Goal: Navigation & Orientation: Understand site structure

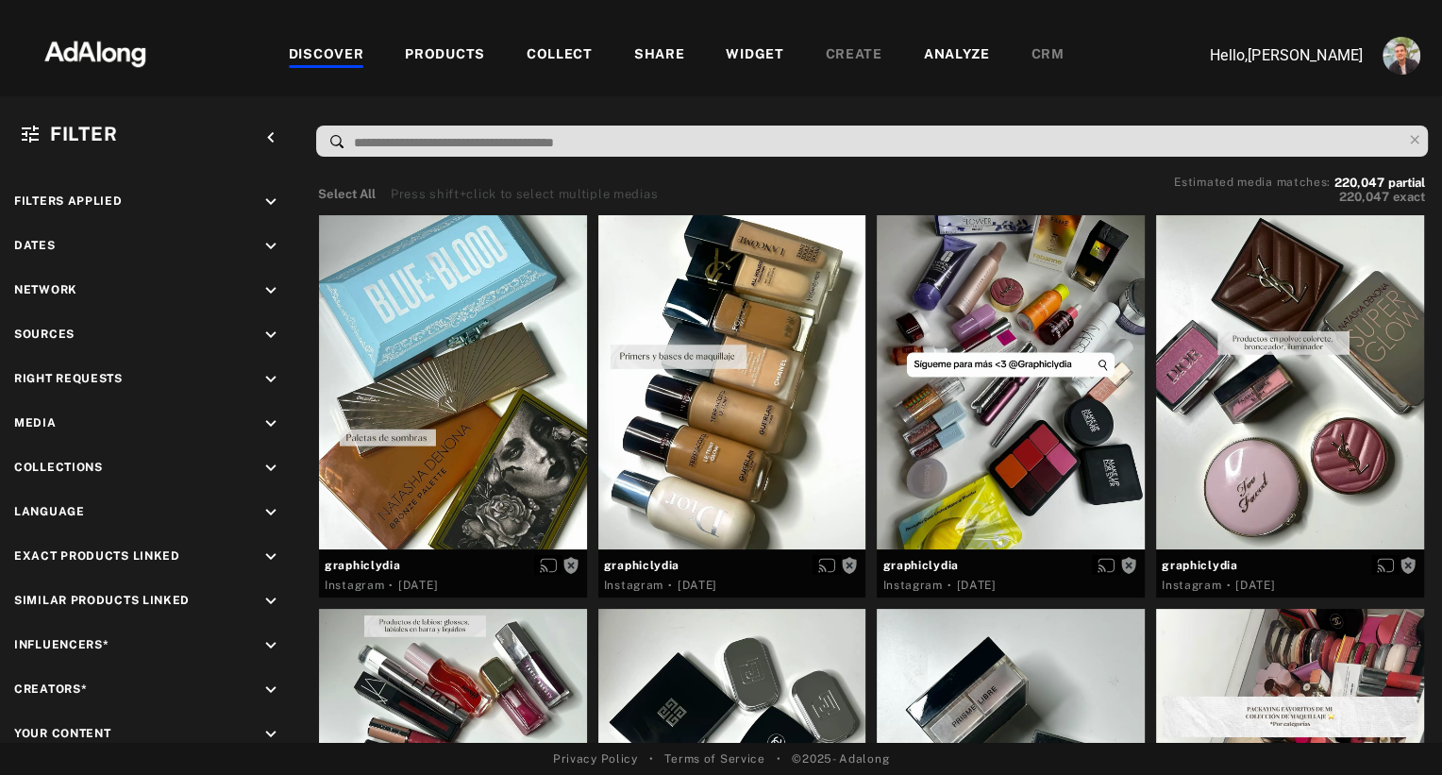
click at [364, 98] on div "Filter keyboard_arrow_left Filters applied keyboard_arrow_down Dates keyboard_a…" at bounding box center [721, 419] width 1442 height 646
drag, startPoint x: 335, startPoint y: 82, endPoint x: 291, endPoint y: 56, distance: 51.6
click at [291, 56] on div "DISCOVER PRODUCTS COLLECT SHARE WIDGET CREATE ANALYZE CRM" at bounding box center [675, 55] width 995 height 63
click at [269, 83] on div "DISCOVER PRODUCTS COLLECT SHARE WIDGET CREATE ANALYZE CRM" at bounding box center [675, 55] width 995 height 63
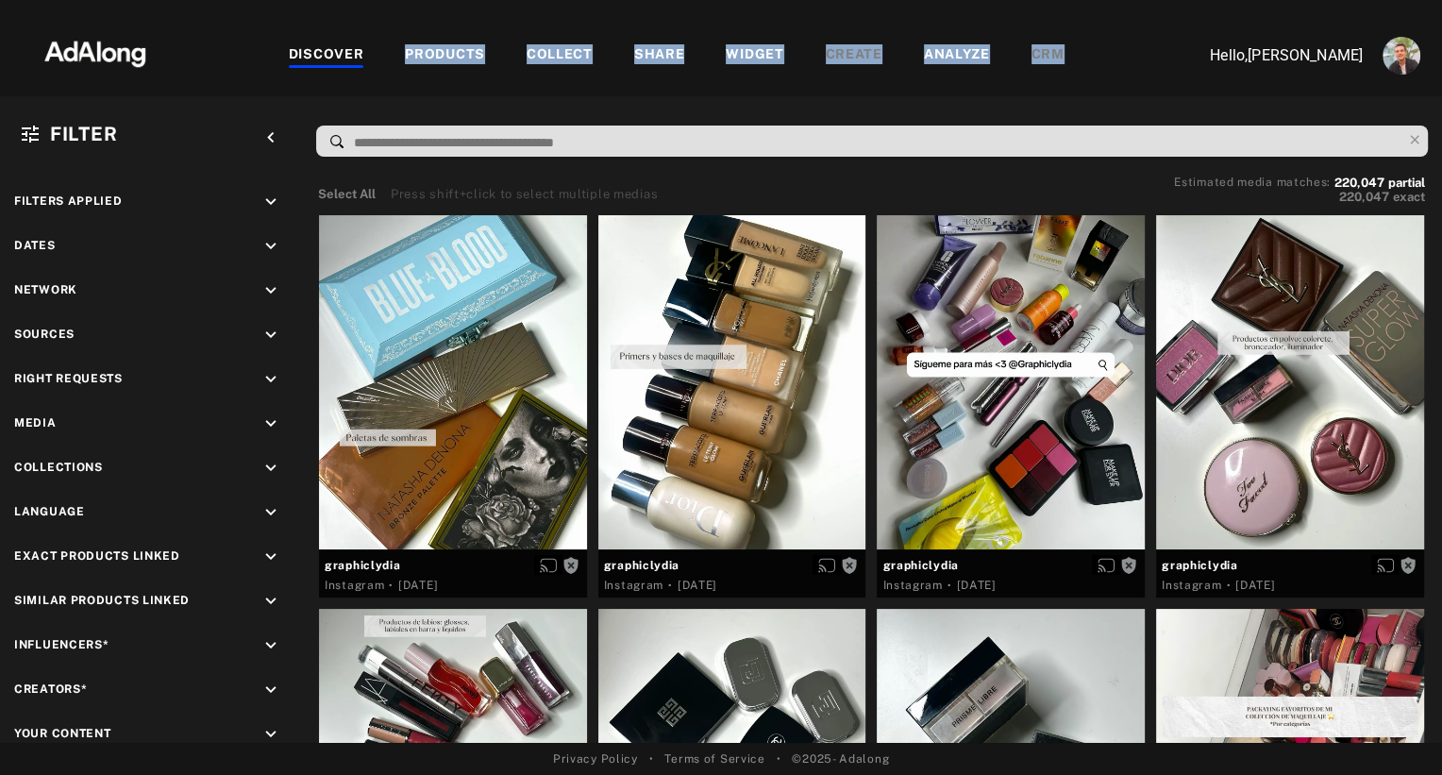
drag, startPoint x: 269, startPoint y: 83, endPoint x: 1060, endPoint y: 53, distance: 791.2
click at [1060, 53] on div "DISCOVER PRODUCTS COLLECT SHARE WIDGET CREATE ANALYZE CRM" at bounding box center [675, 55] width 995 height 63
click at [1081, 66] on div "DISCOVER PRODUCTS COLLECT SHARE WIDGET CREATE ANALYZE CRM" at bounding box center [675, 55] width 995 height 63
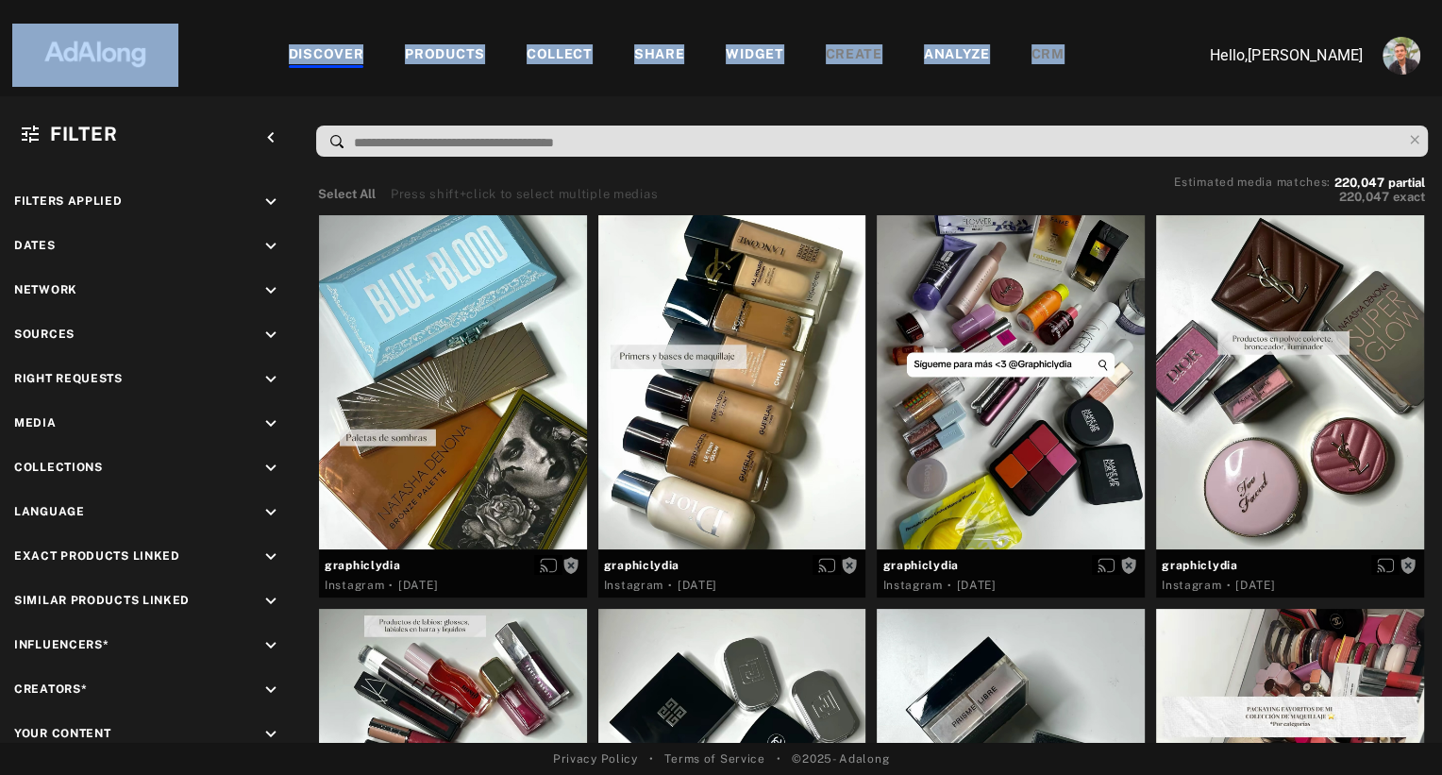
drag, startPoint x: 1081, startPoint y: 66, endPoint x: 635, endPoint y: 10, distance: 449.7
click at [290, 91] on nav "DISCOVER PRODUCTS COLLECT SHARE WIDGET CREATE ANALYZE CRM Hello, [PERSON_NAME]" at bounding box center [721, 48] width 1442 height 96
click at [1065, 75] on div "DISCOVER PRODUCTS COLLECT SHARE WIDGET CREATE ANALYZE CRM" at bounding box center [675, 55] width 995 height 63
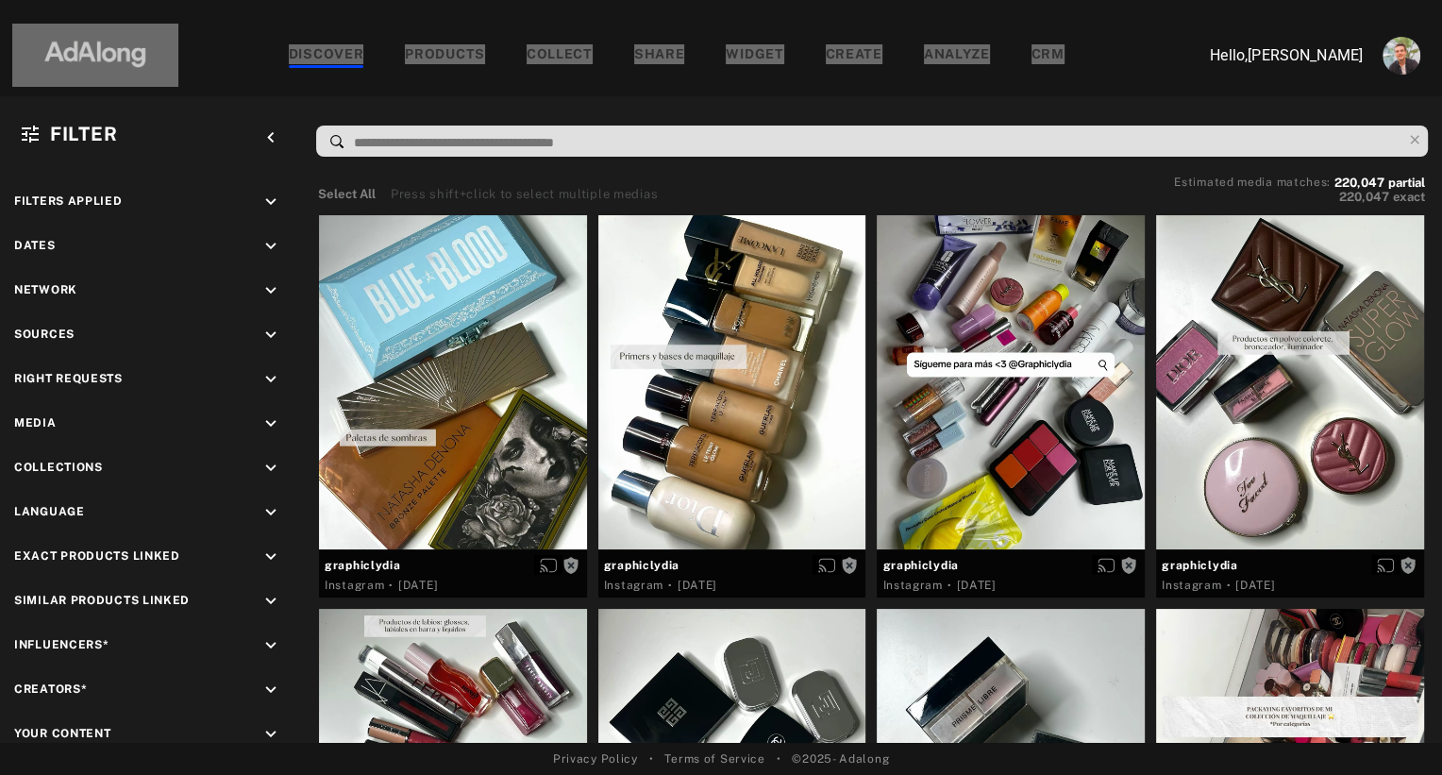
drag, startPoint x: 1065, startPoint y: 75, endPoint x: 676, endPoint y: 16, distance: 393.2
click at [676, 16] on div "DISCOVER PRODUCTS COLLECT SHARE WIDGET CREATE ANALYZE CRM Hello, [PERSON_NAME] …" at bounding box center [721, 387] width 1442 height 775
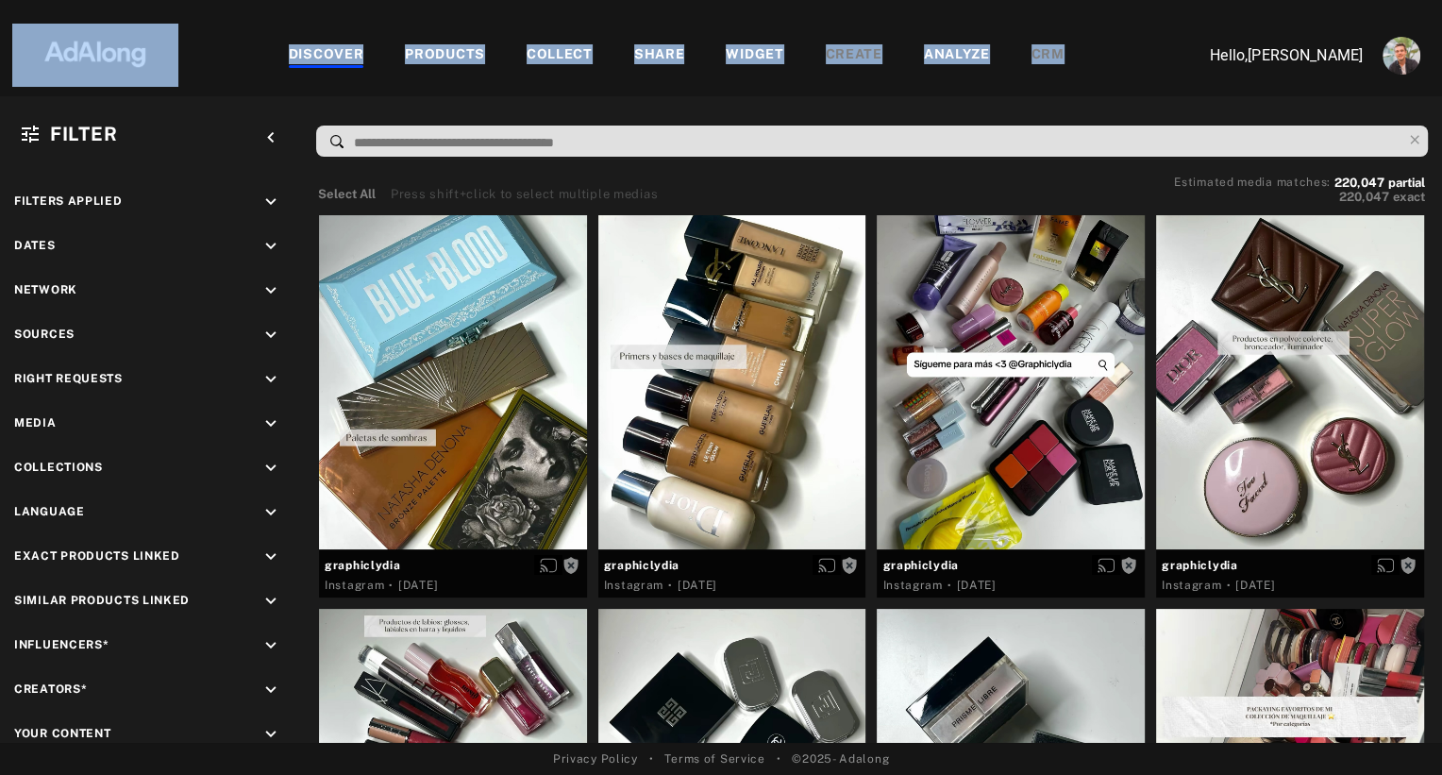
click at [1082, 79] on div "DISCOVER PRODUCTS COLLECT SHARE WIDGET CREATE ANALYZE CRM" at bounding box center [675, 55] width 995 height 63
drag, startPoint x: 1076, startPoint y: 71, endPoint x: 292, endPoint y: 57, distance: 784.2
click at [292, 57] on div "DISCOVER PRODUCTS COLLECT SHARE WIDGET CREATE ANALYZE CRM" at bounding box center [675, 55] width 995 height 63
